Goal: Task Accomplishment & Management: Manage account settings

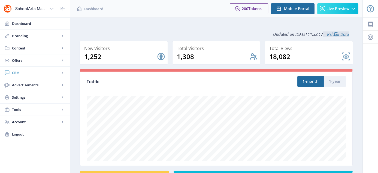
click at [17, 74] on span "CRM" at bounding box center [36, 72] width 48 height 5
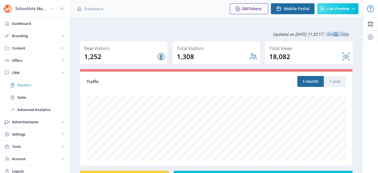
click at [25, 86] on span "Readers" at bounding box center [40, 84] width 47 height 5
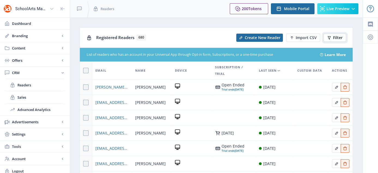
click at [331, 37] on icon at bounding box center [329, 37] width 4 height 4
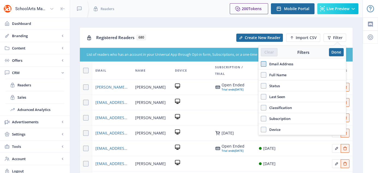
click at [266, 61] on span at bounding box center [263, 63] width 5 height 5
click at [261, 64] on input "Email Address" at bounding box center [261, 64] width 0 height 0
checkbox input "true"
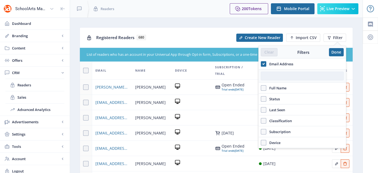
click at [284, 75] on input "text" at bounding box center [302, 75] width 83 height 9
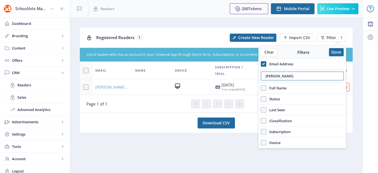
type input "[PERSON_NAME]"
click at [113, 89] on span "[PERSON_NAME][EMAIL_ADDRESS][PERSON_NAME][DOMAIN_NAME]" at bounding box center [111, 87] width 33 height 7
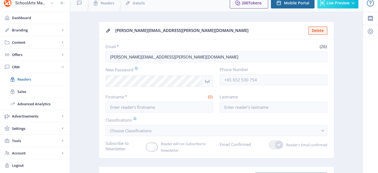
scroll to position [5, 0]
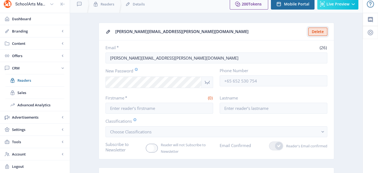
click at [321, 32] on button "Delete" at bounding box center [317, 32] width 19 height 8
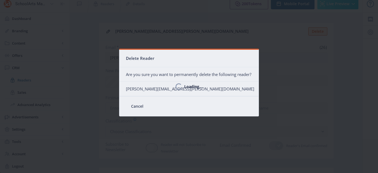
scroll to position [0, 0]
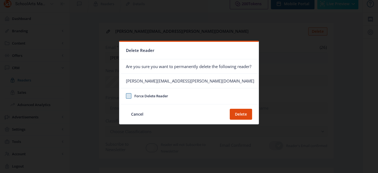
click at [128, 97] on span at bounding box center [128, 95] width 5 height 5
click at [126, 96] on input "Force Delete Reader" at bounding box center [126, 95] width 0 height 0
checkbox input "true"
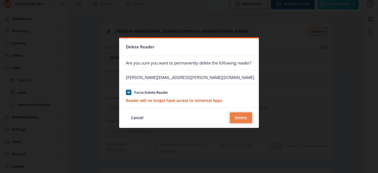
click at [242, 121] on button "Delete" at bounding box center [241, 117] width 22 height 11
